Goal: Find specific page/section: Find specific page/section

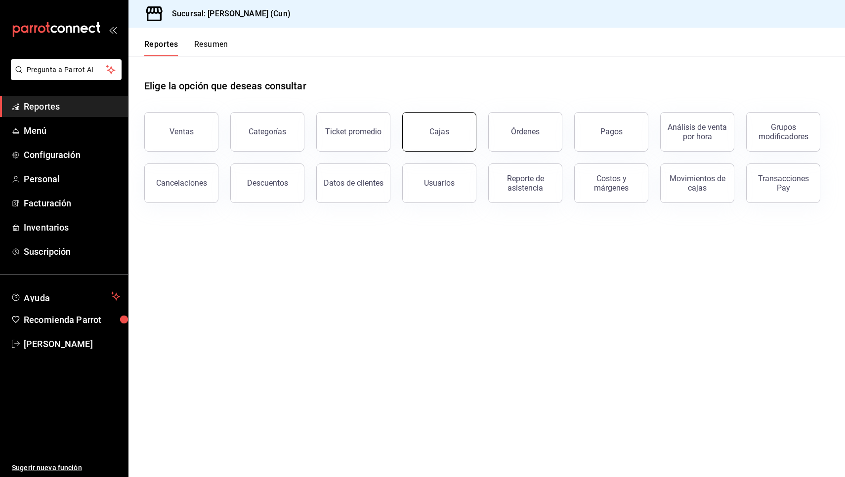
click at [466, 135] on link "Cajas" at bounding box center [439, 132] width 74 height 40
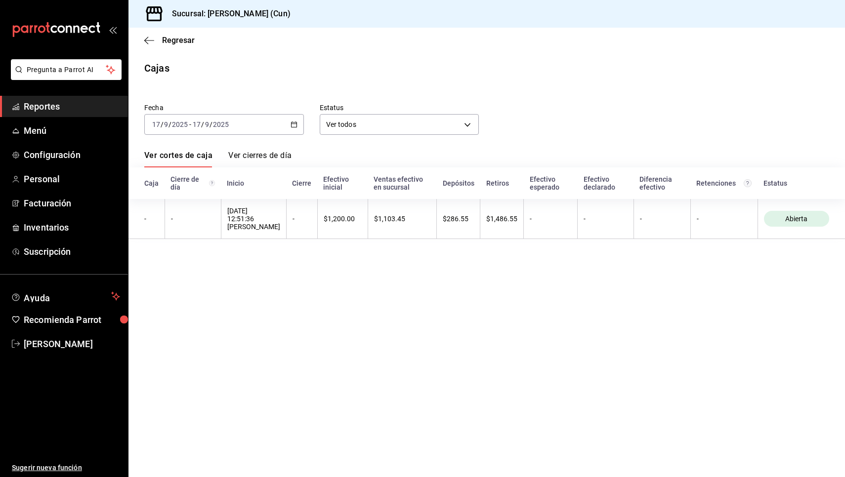
click at [59, 111] on span "Reportes" at bounding box center [72, 106] width 96 height 13
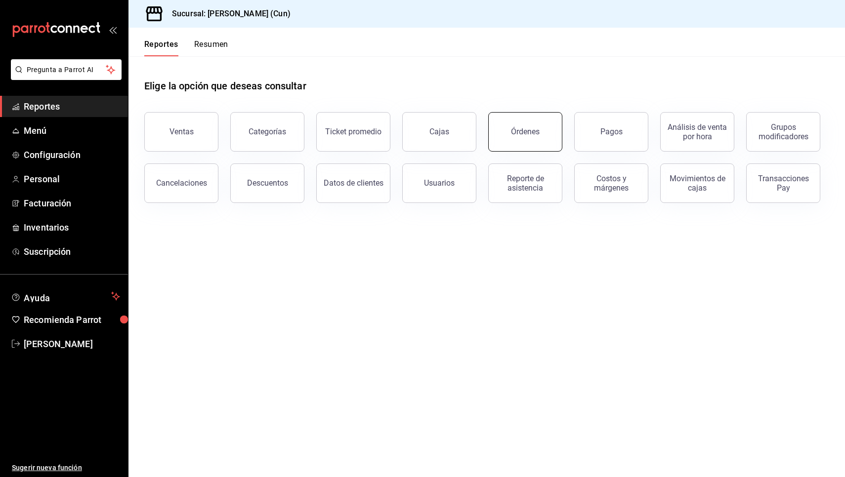
click at [546, 140] on button "Órdenes" at bounding box center [525, 132] width 74 height 40
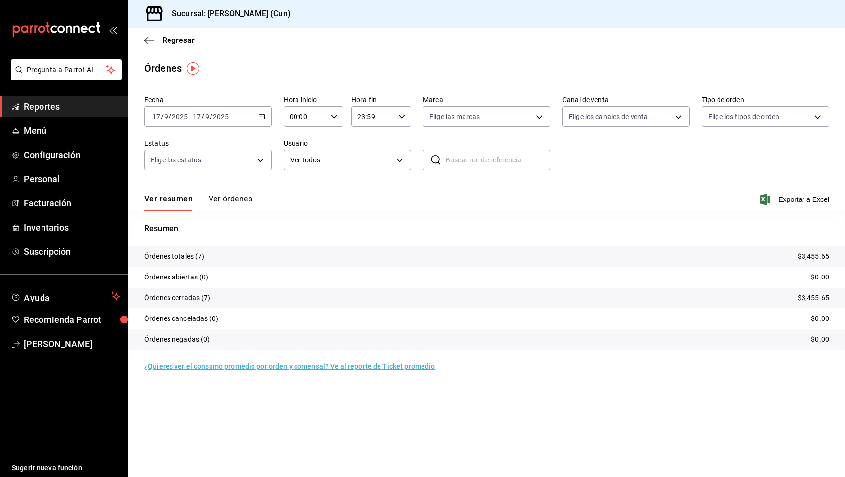
click at [46, 108] on span "Reportes" at bounding box center [72, 106] width 96 height 13
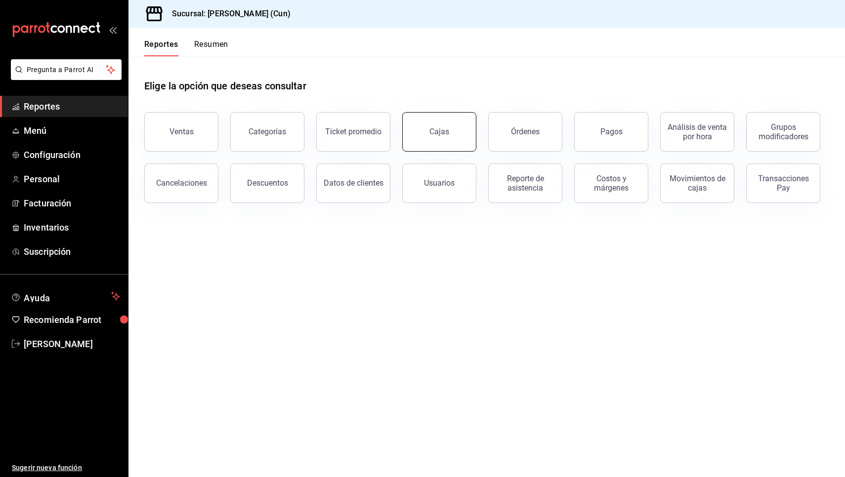
click at [446, 139] on link "Cajas" at bounding box center [439, 132] width 74 height 40
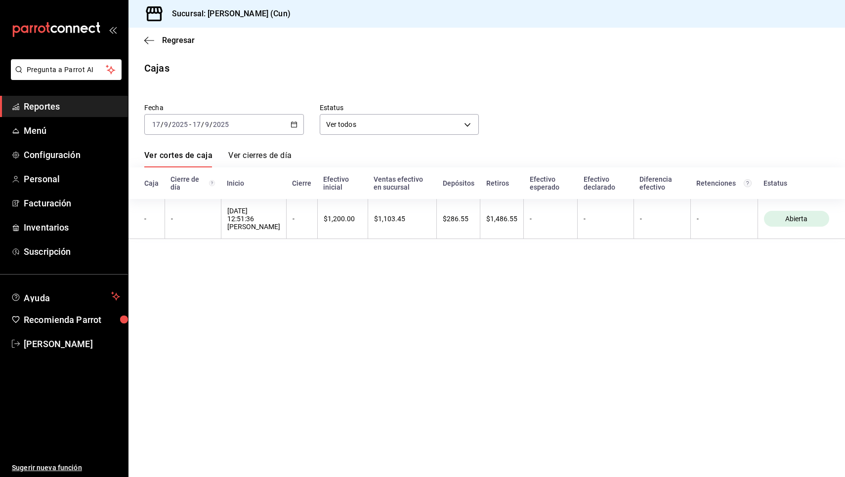
click at [572, 32] on div "Regresar" at bounding box center [487, 40] width 717 height 25
